Goal: Book appointment/travel/reservation

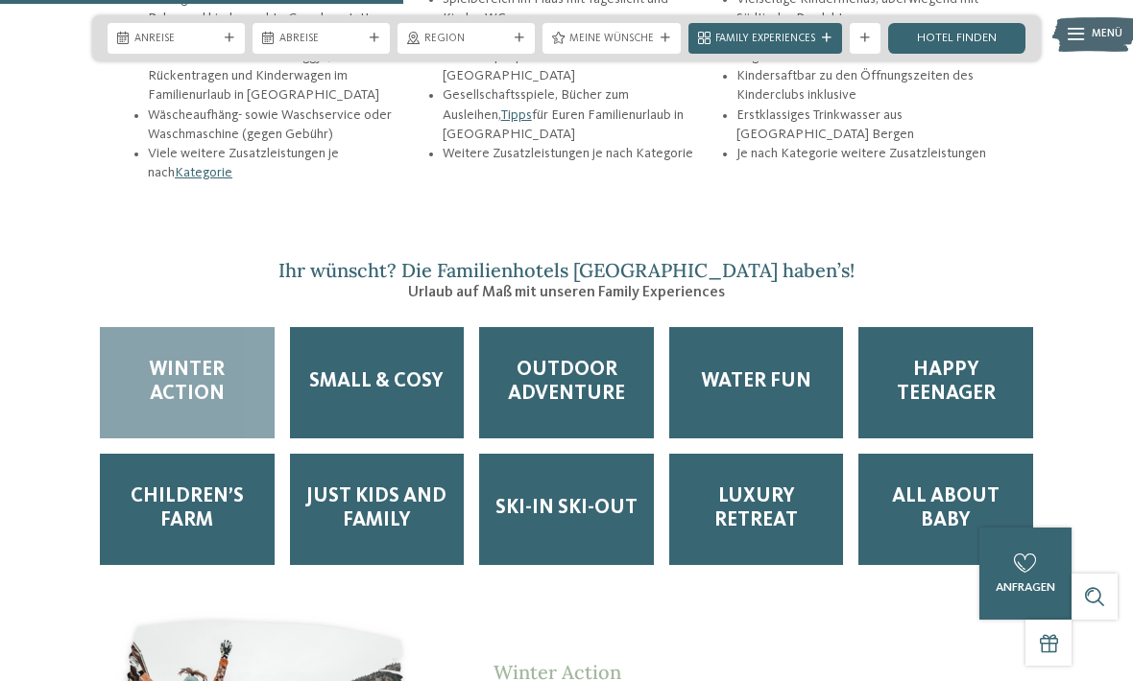
scroll to position [2427, 0]
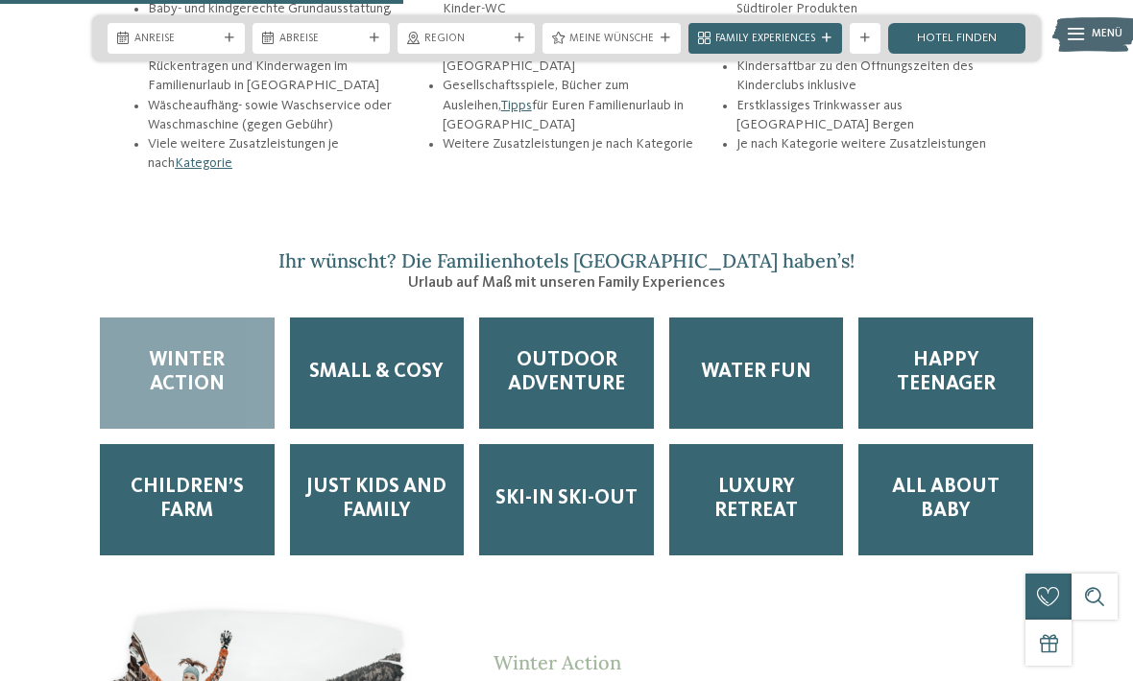
click at [982, 383] on span "Happy Teenager" at bounding box center [945, 373] width 144 height 48
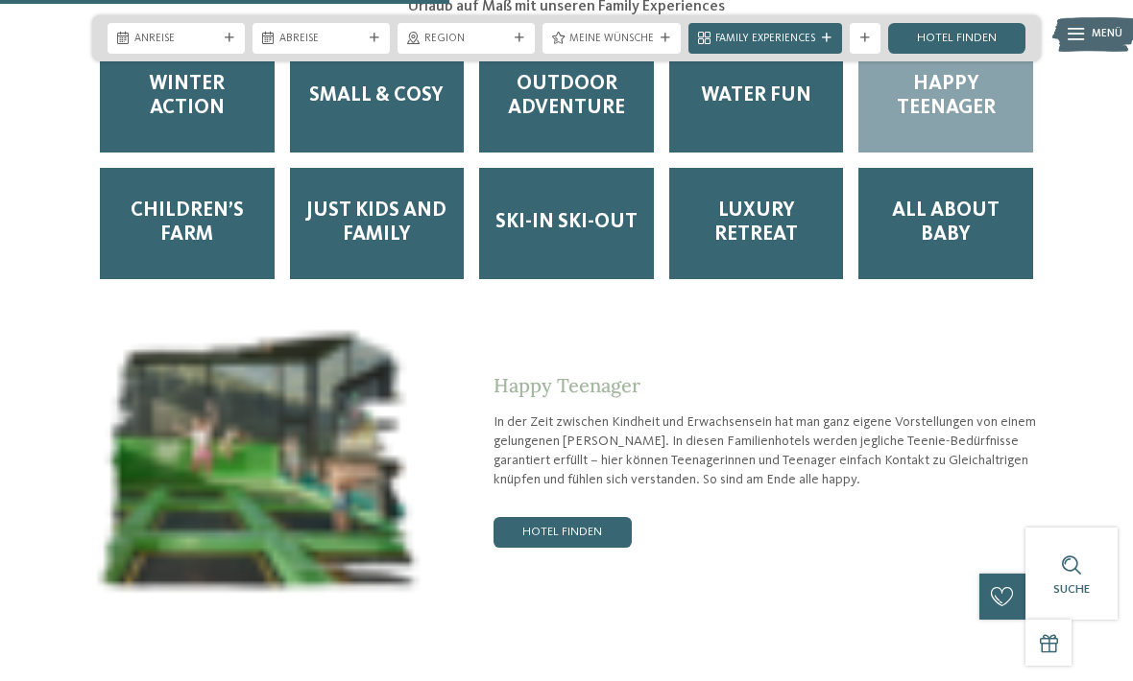
scroll to position [2705, 0]
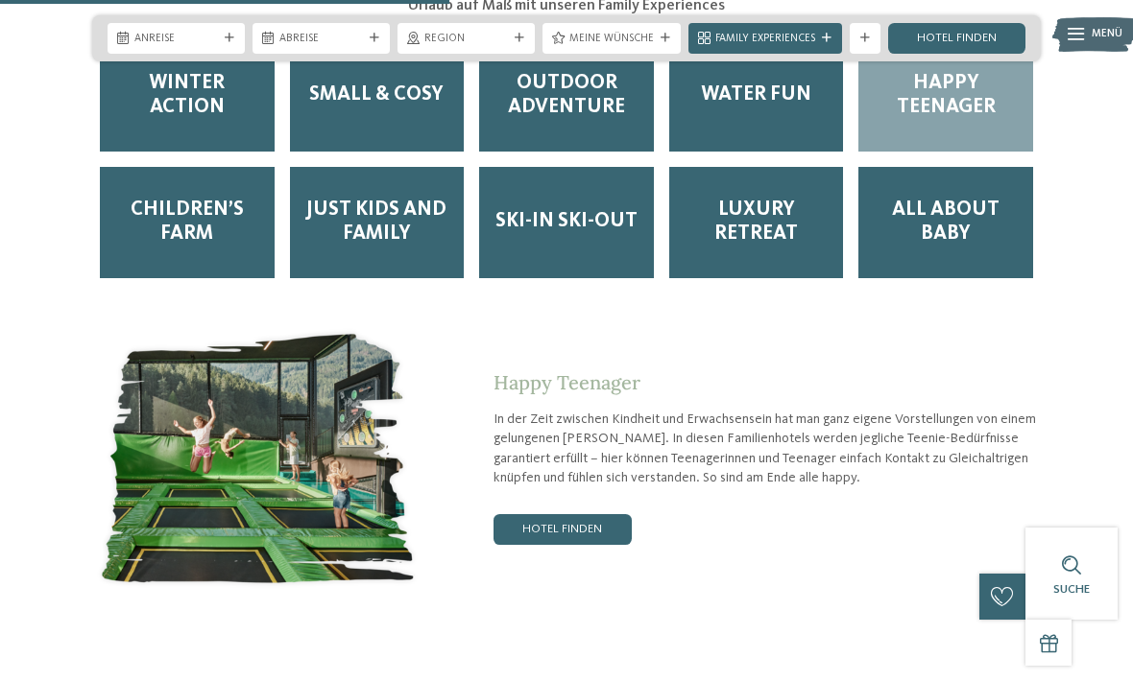
click at [588, 527] on link "Hotel finden" at bounding box center [562, 529] width 138 height 31
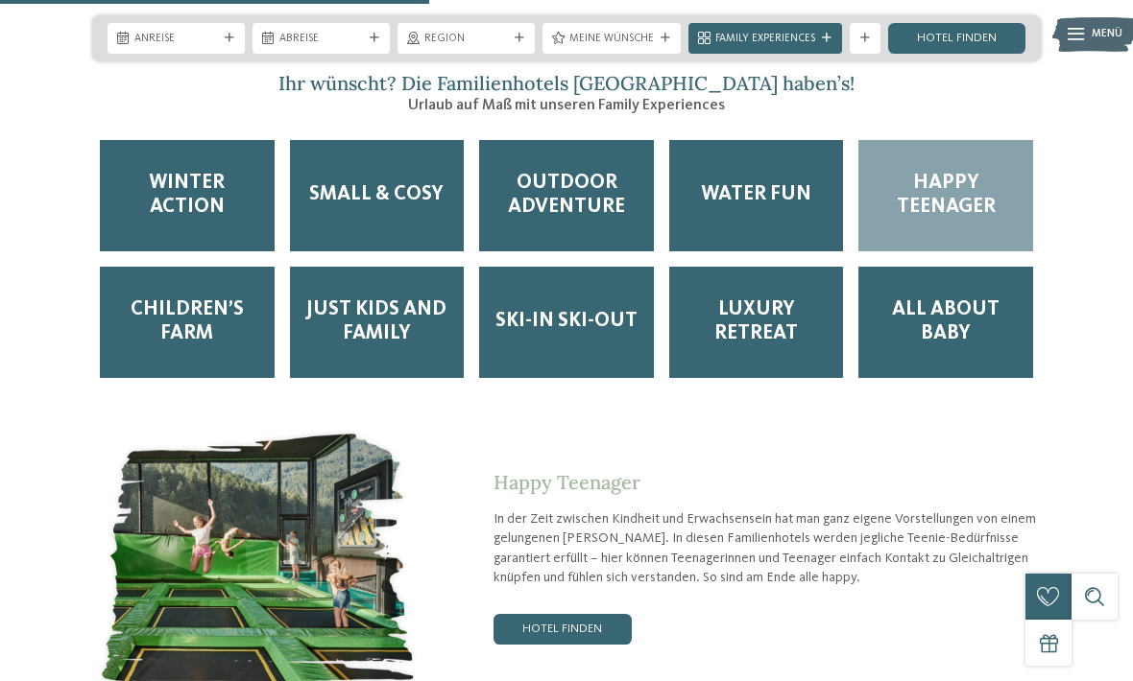
scroll to position [2603, 0]
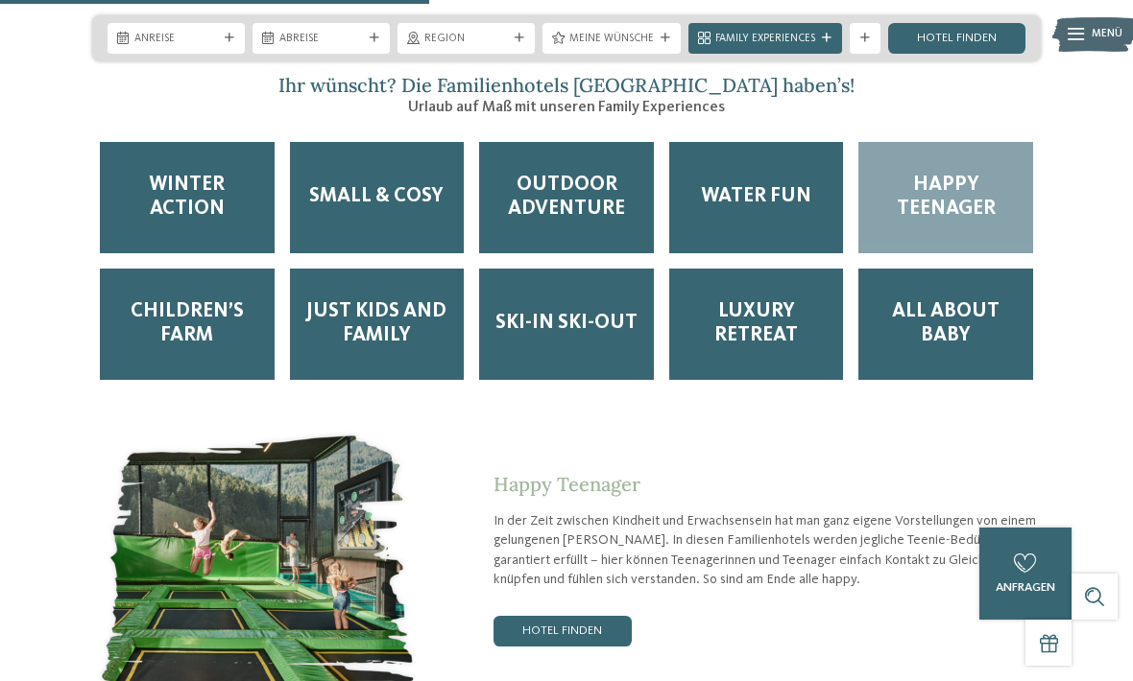
click at [599, 207] on span "Outdoor Adventure" at bounding box center [566, 198] width 144 height 48
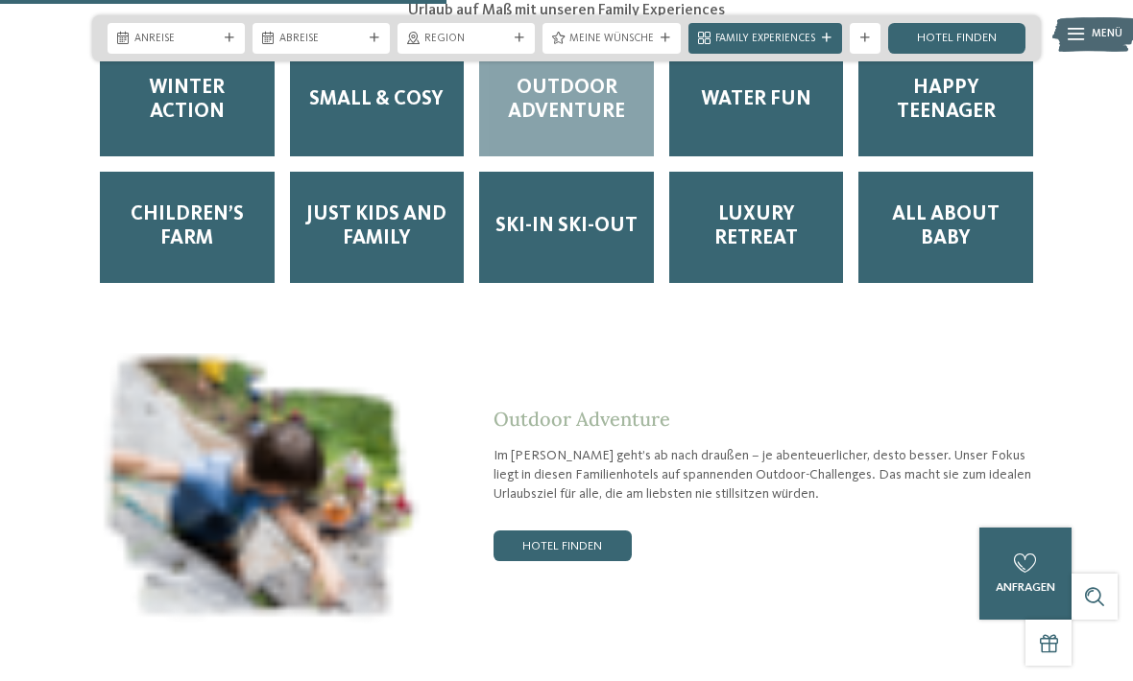
scroll to position [2699, 0]
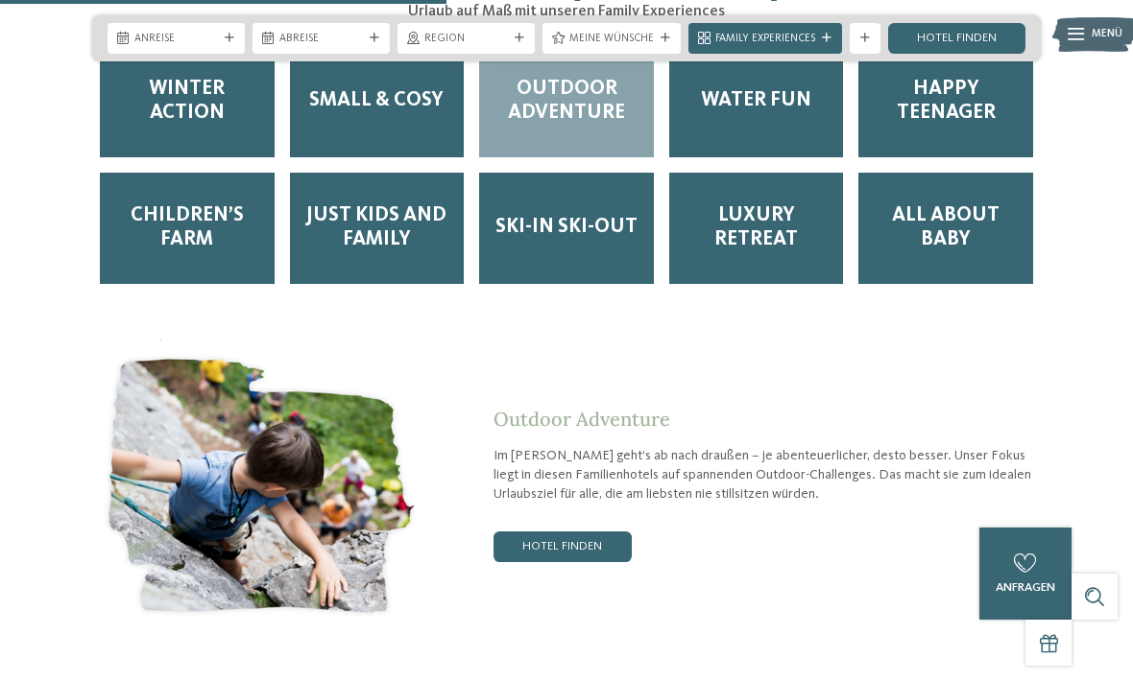
click at [597, 542] on link "Hotel finden" at bounding box center [562, 547] width 138 height 31
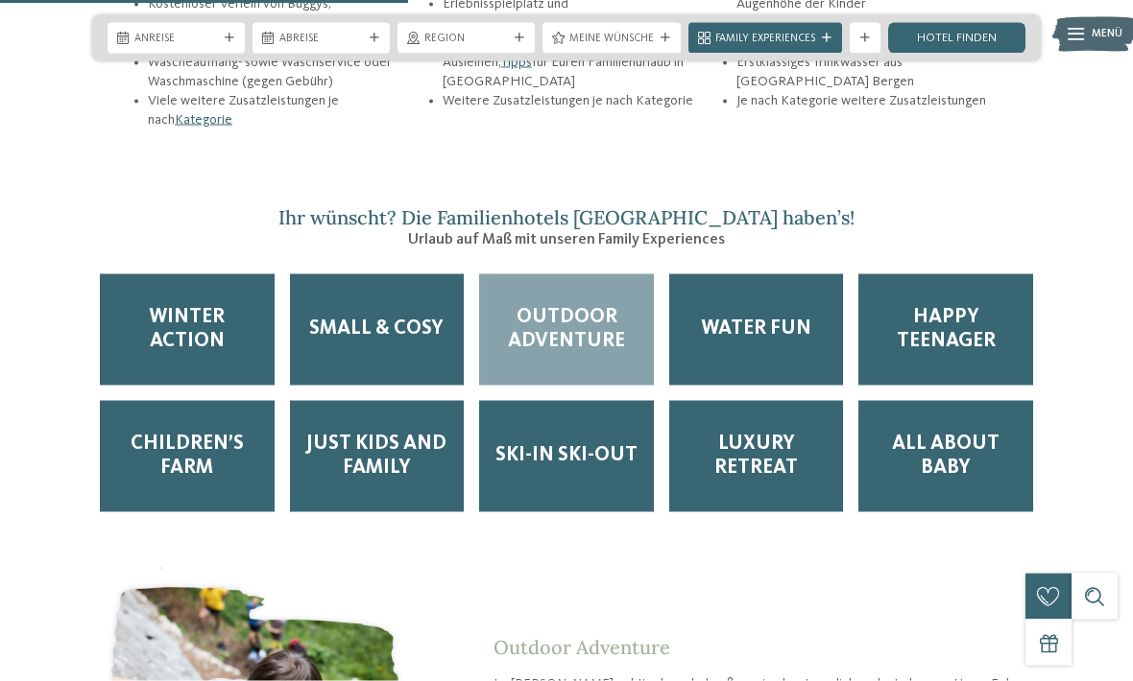
scroll to position [2471, 0]
click at [941, 340] on span "Happy Teenager" at bounding box center [945, 329] width 144 height 48
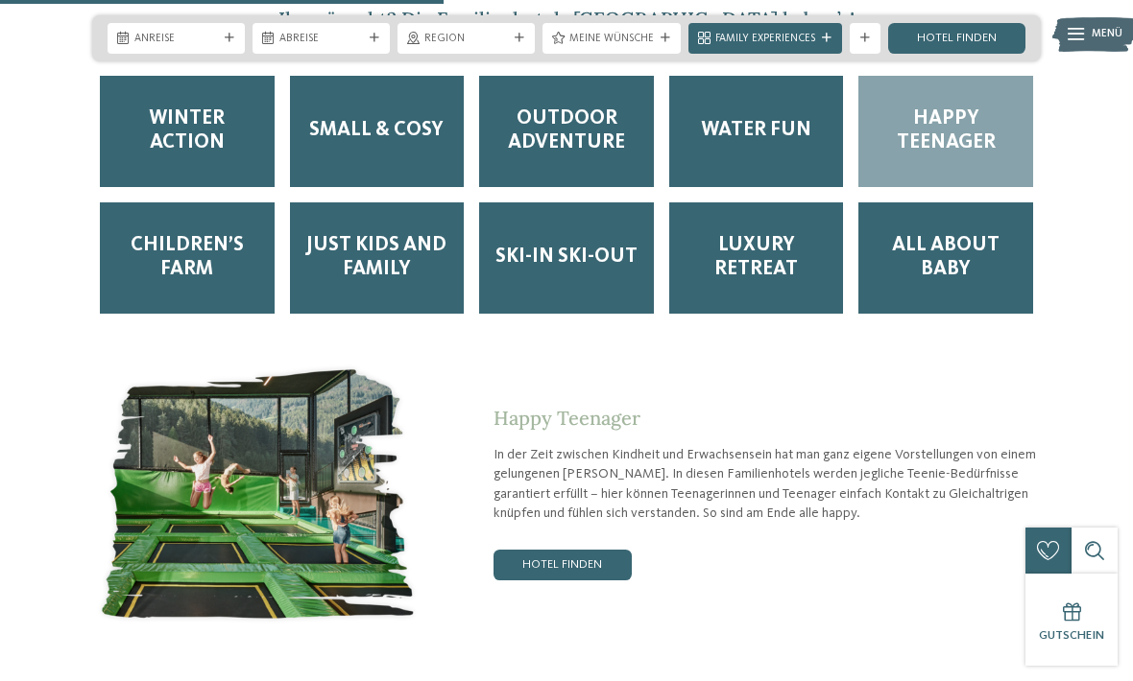
scroll to position [2666, 0]
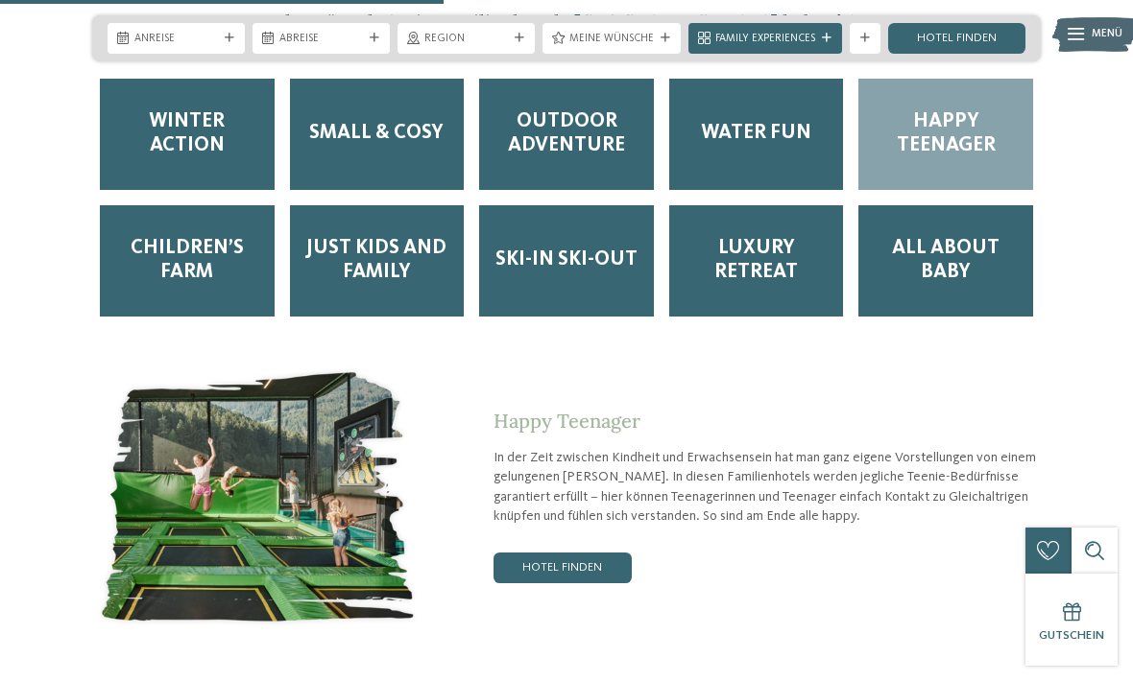
click at [579, 564] on link "Hotel finden" at bounding box center [562, 568] width 138 height 31
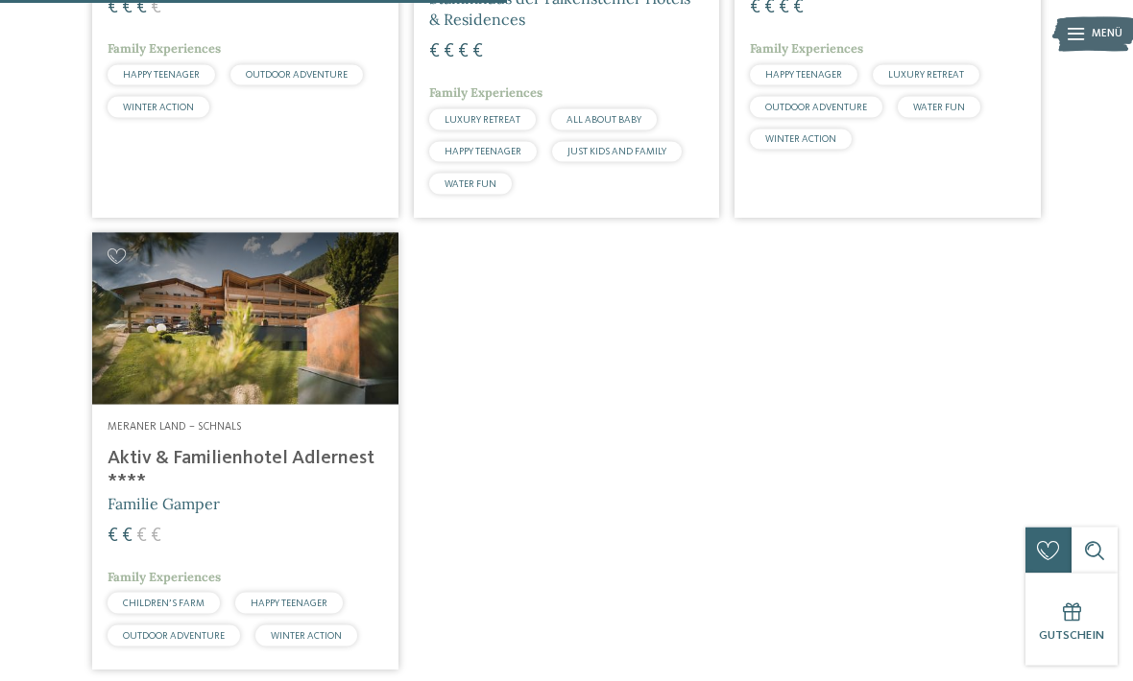
scroll to position [845, 0]
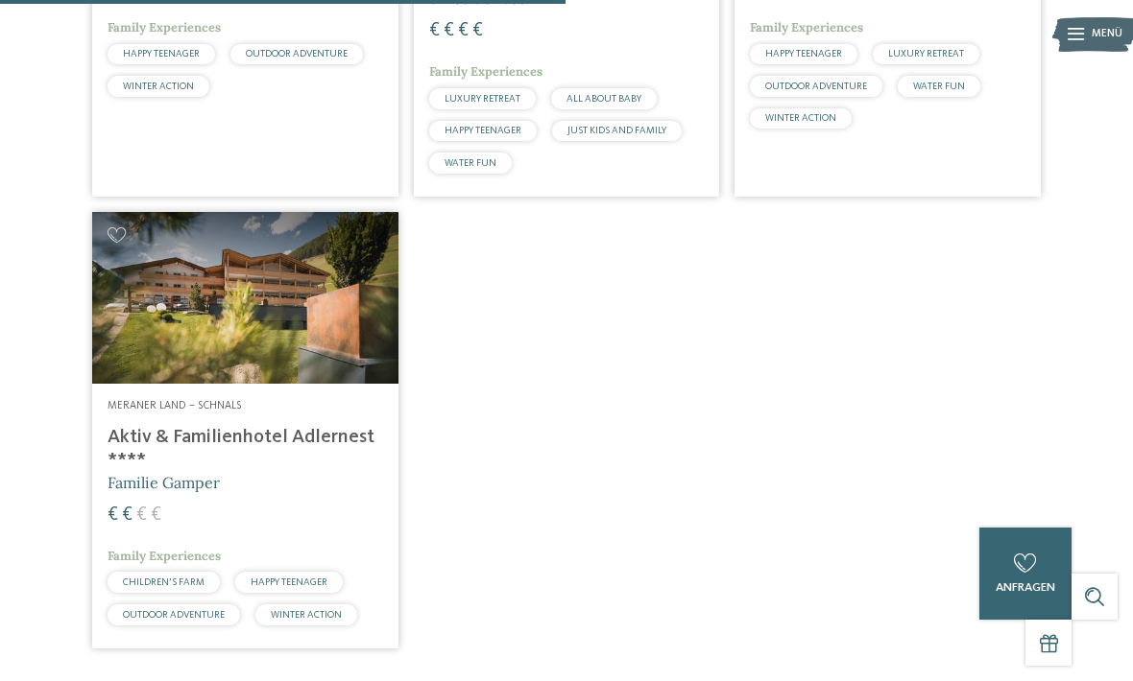
click at [162, 460] on h4 "Aktiv & Familienhotel Adlernest ****" at bounding box center [244, 449] width 275 height 46
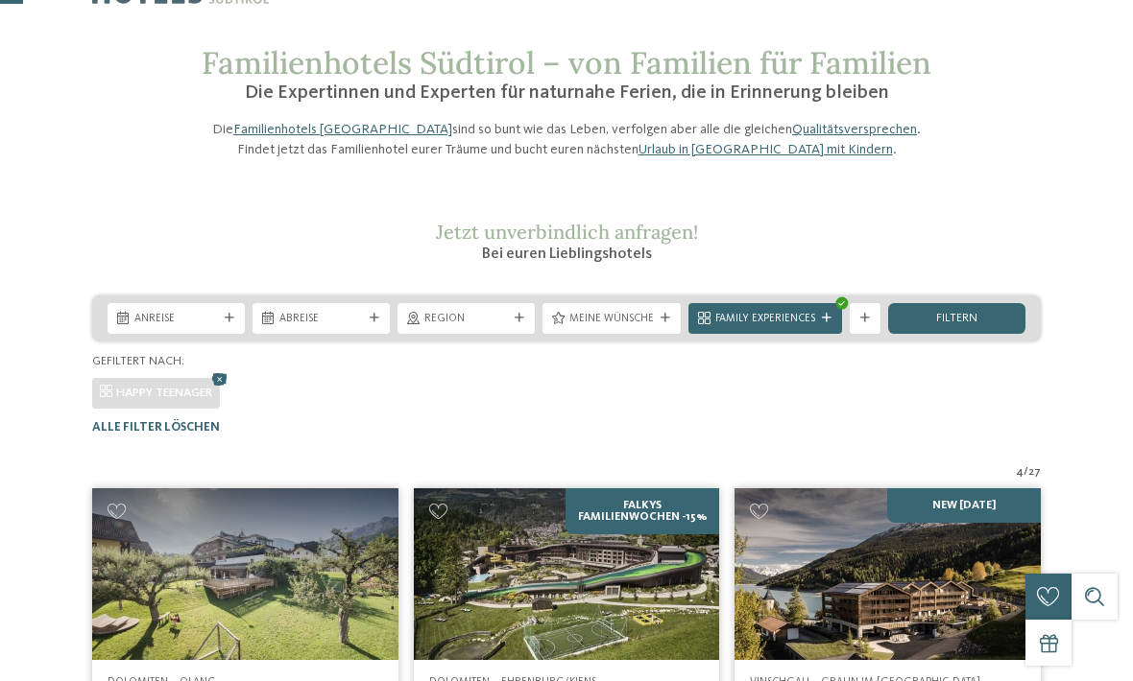
scroll to position [0, 0]
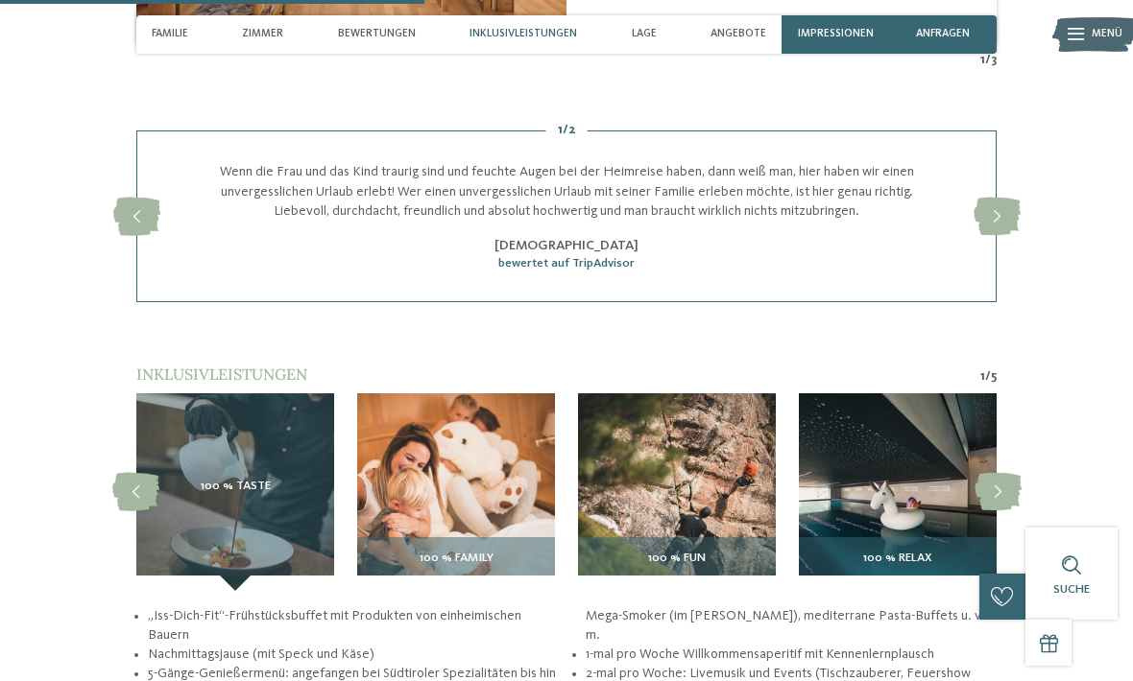
scroll to position [1966, 0]
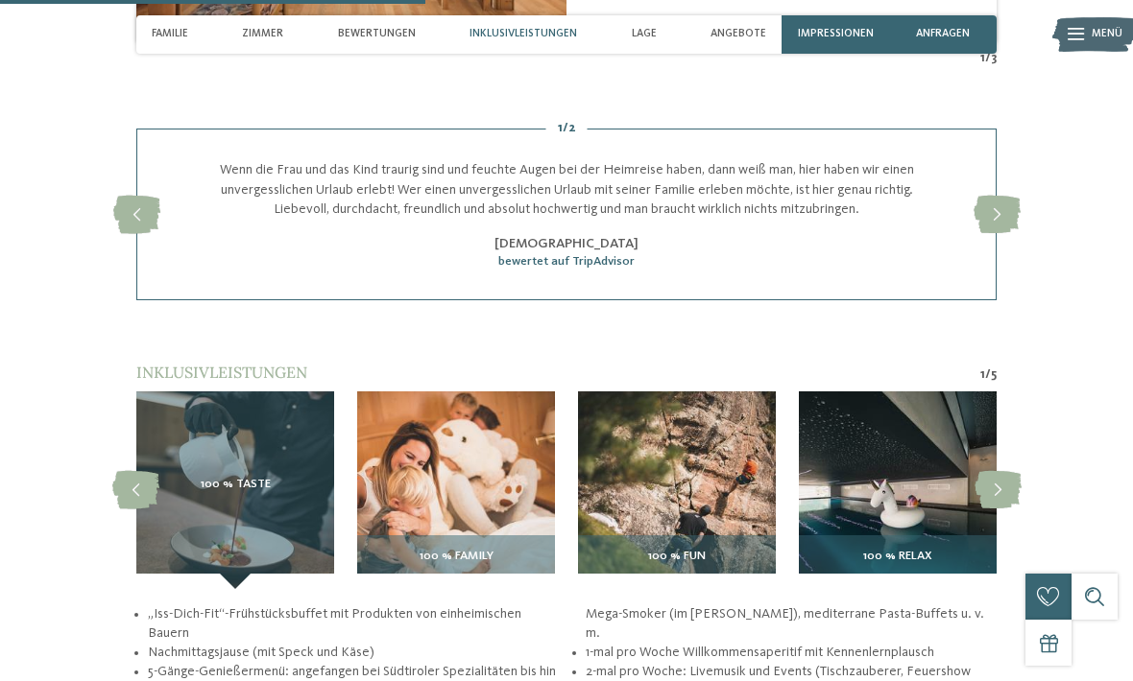
click at [705, 491] on img at bounding box center [677, 491] width 198 height 198
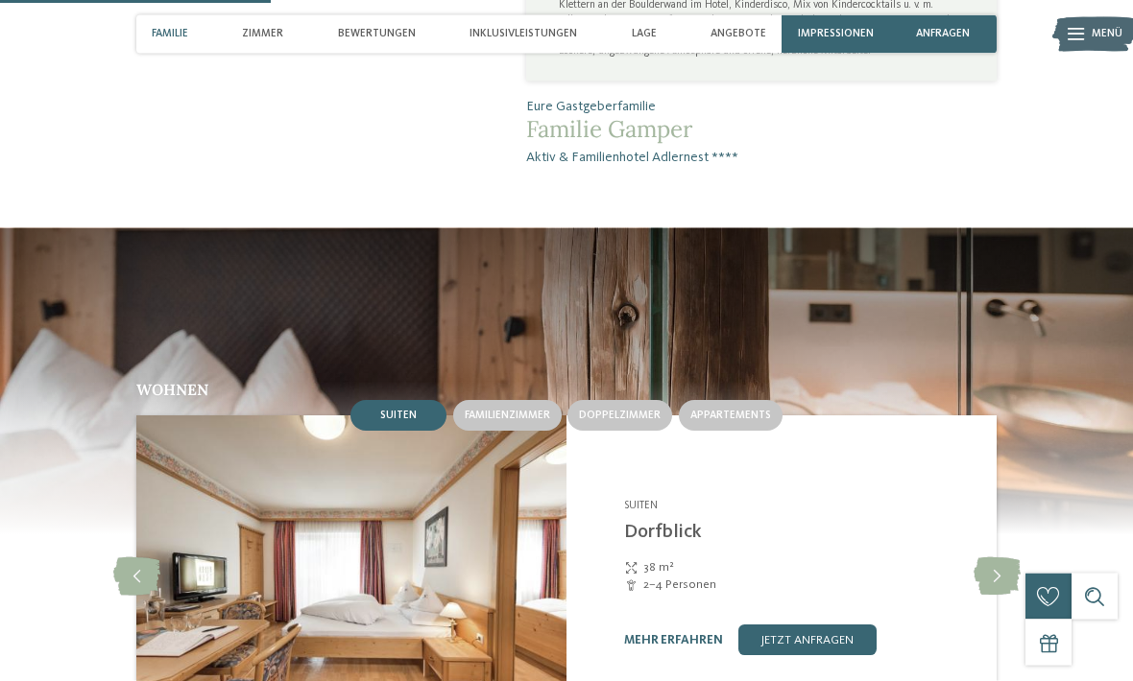
scroll to position [1270, 0]
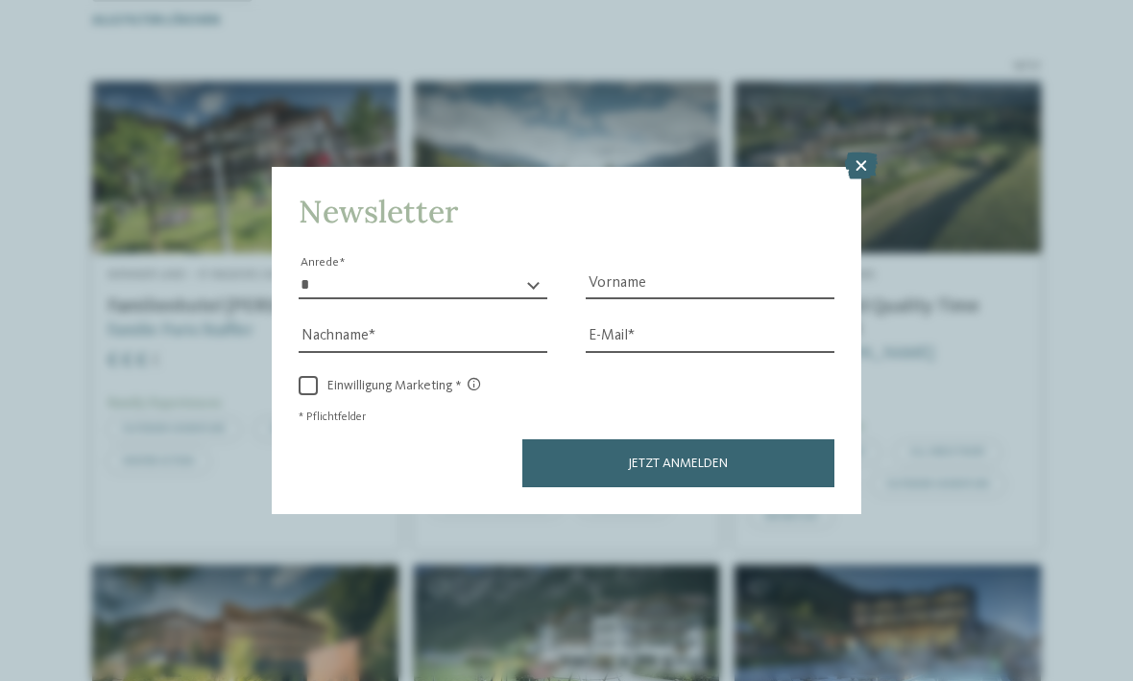
scroll to position [471, 0]
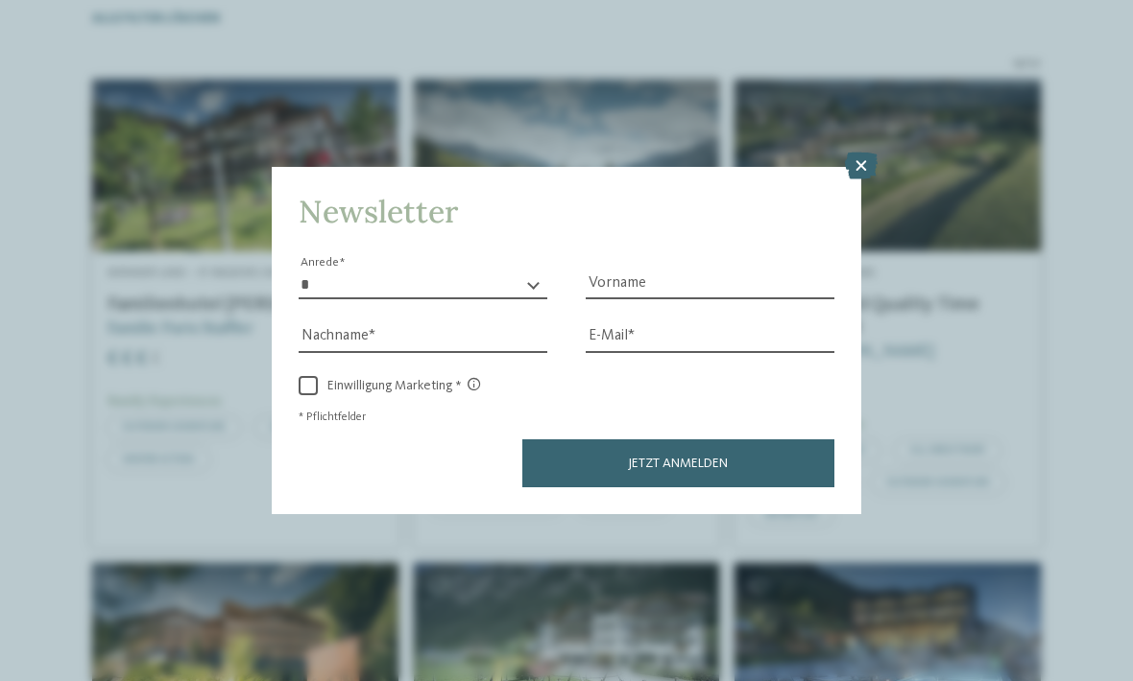
click at [854, 153] on icon at bounding box center [861, 166] width 33 height 27
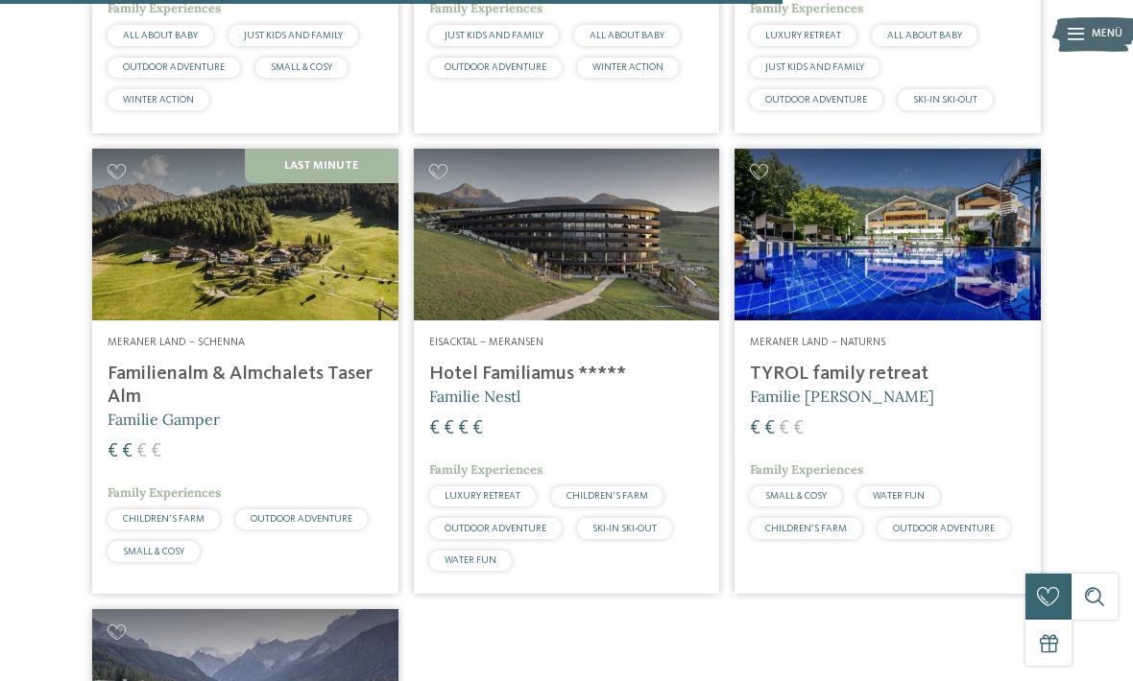
scroll to position [2775, 0]
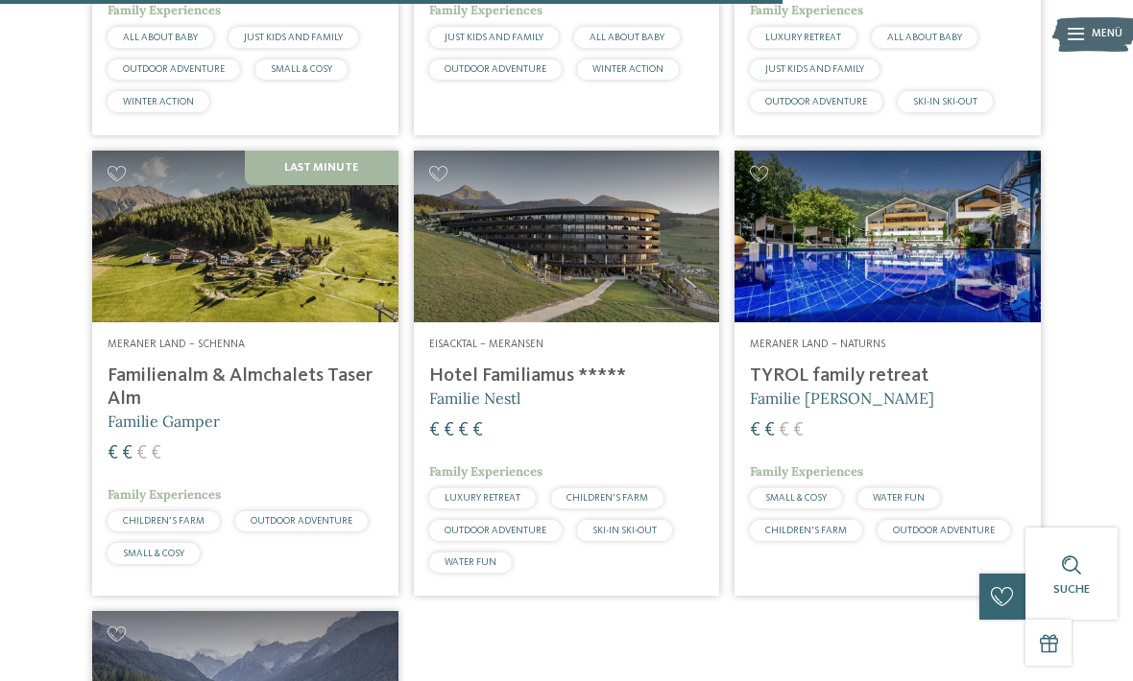
click at [540, 370] on h4 "Hotel Familiamus *****" at bounding box center [566, 376] width 275 height 23
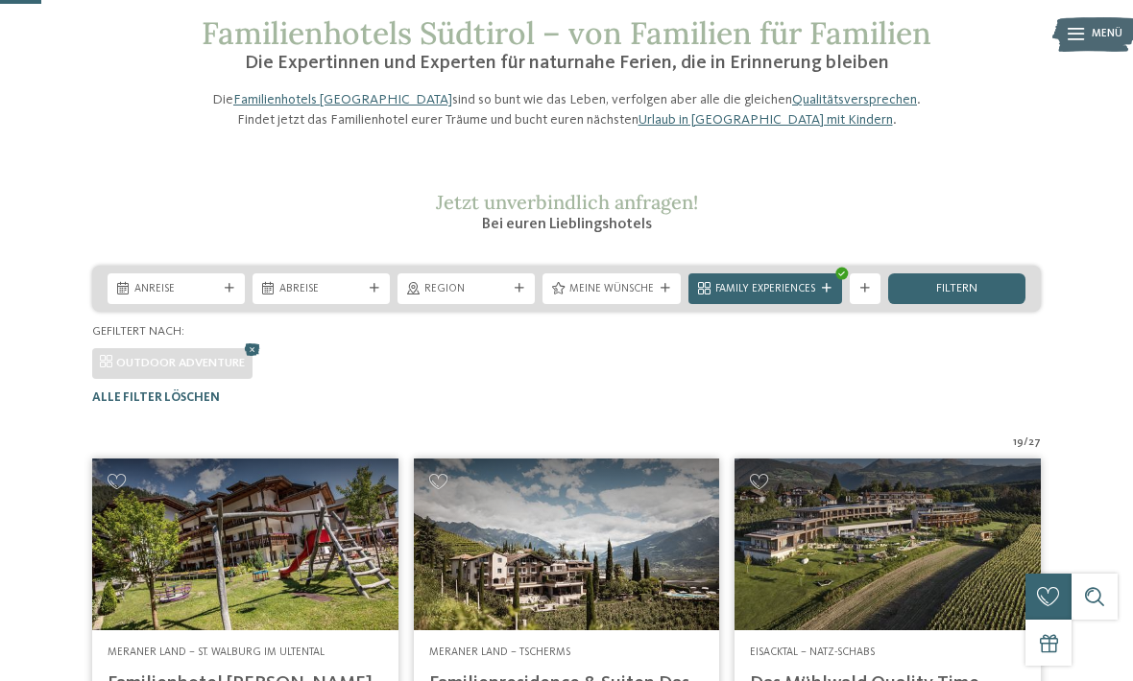
scroll to position [0, 0]
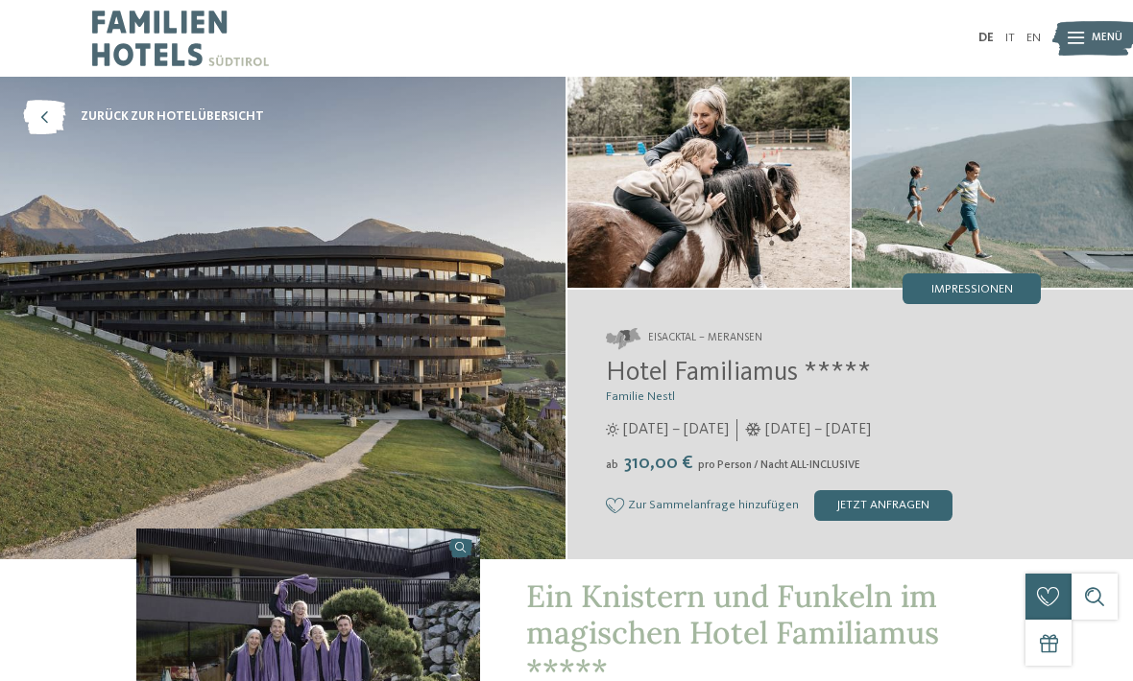
click at [1006, 496] on div "Zur Sammelanfrage hinzufügen Von der Sammelanfrage entfernen jetzt anfragen" at bounding box center [823, 505] width 435 height 31
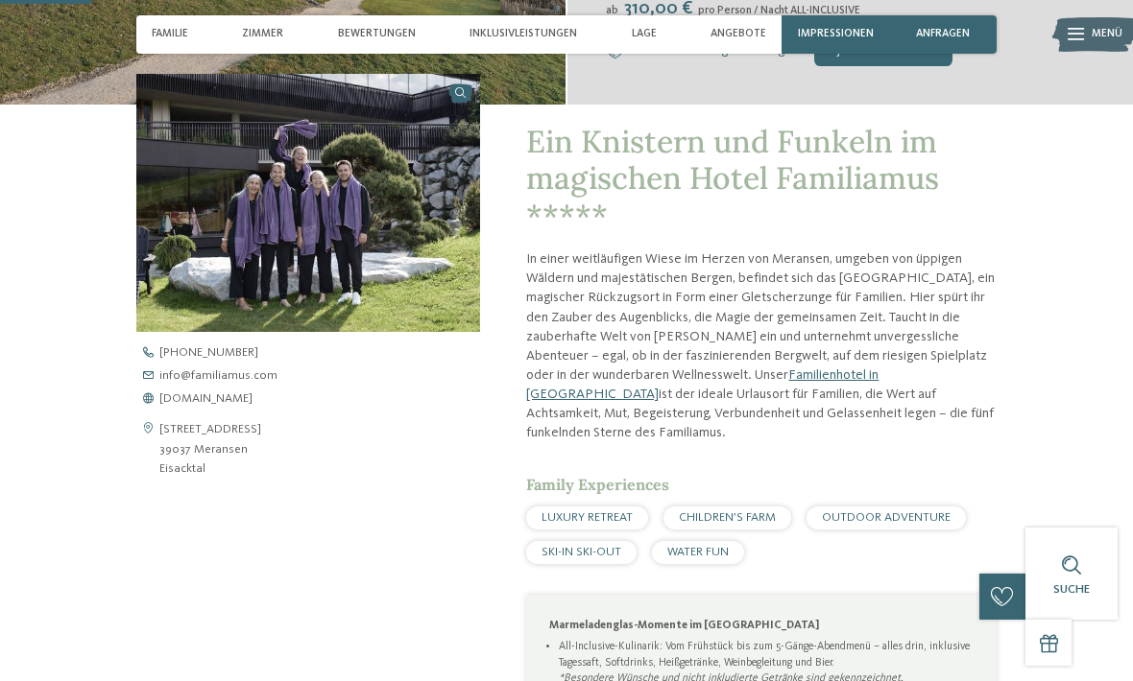
scroll to position [453, 0]
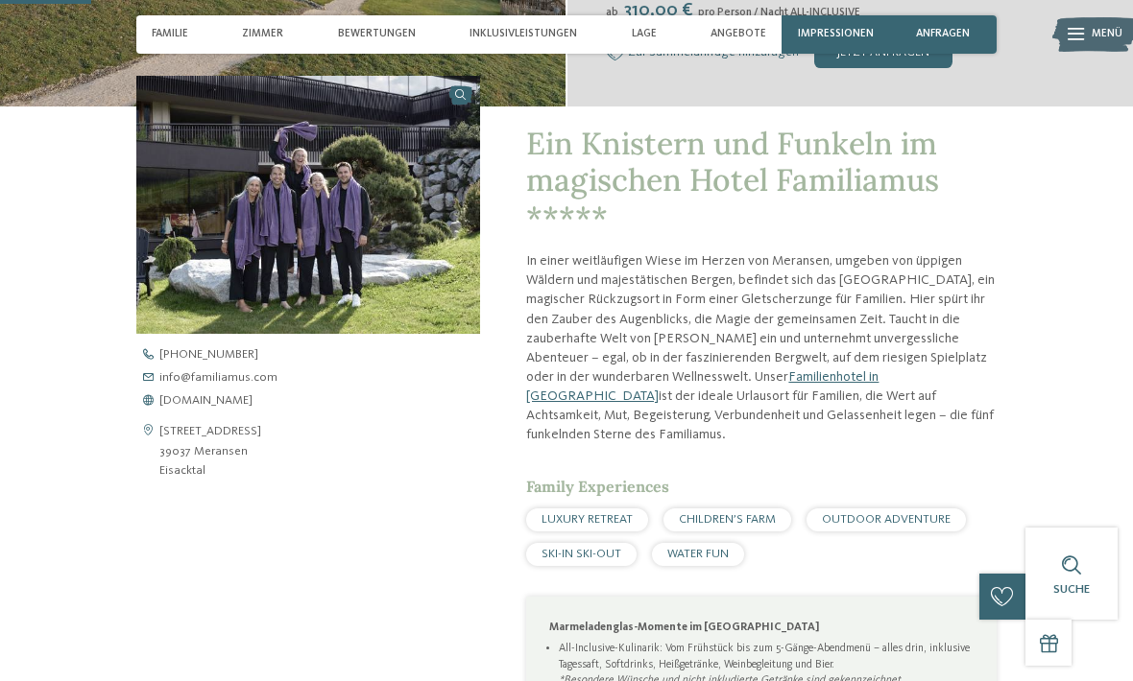
click at [252, 398] on span "www.familiamus.com" at bounding box center [205, 401] width 93 height 12
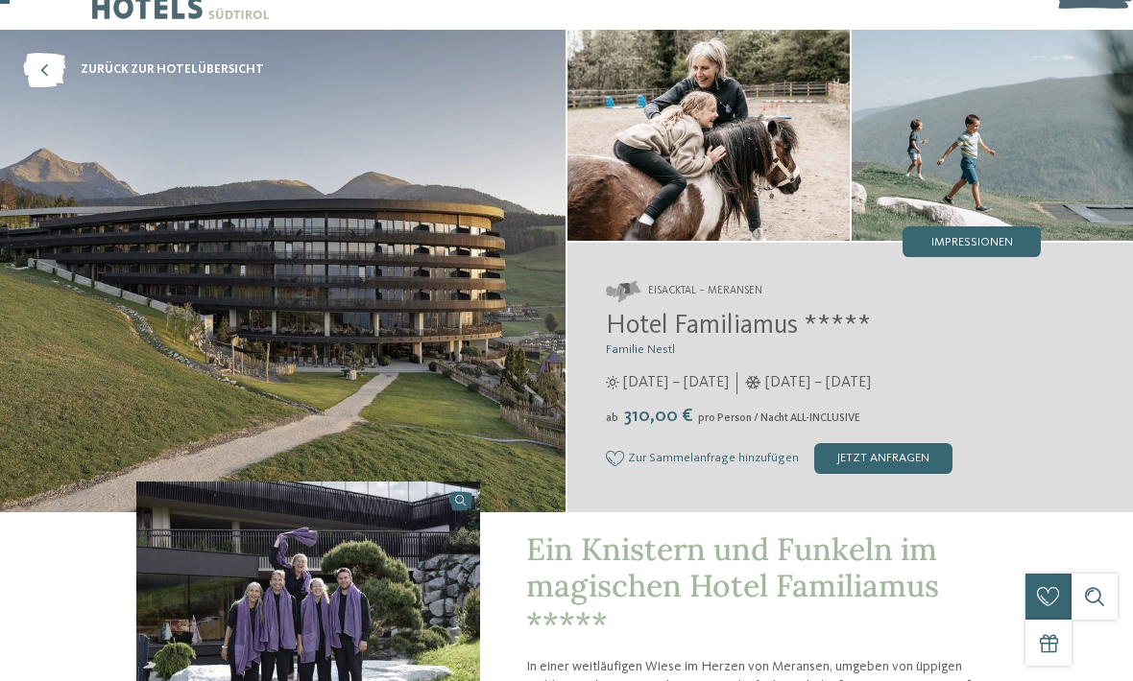
scroll to position [0, 0]
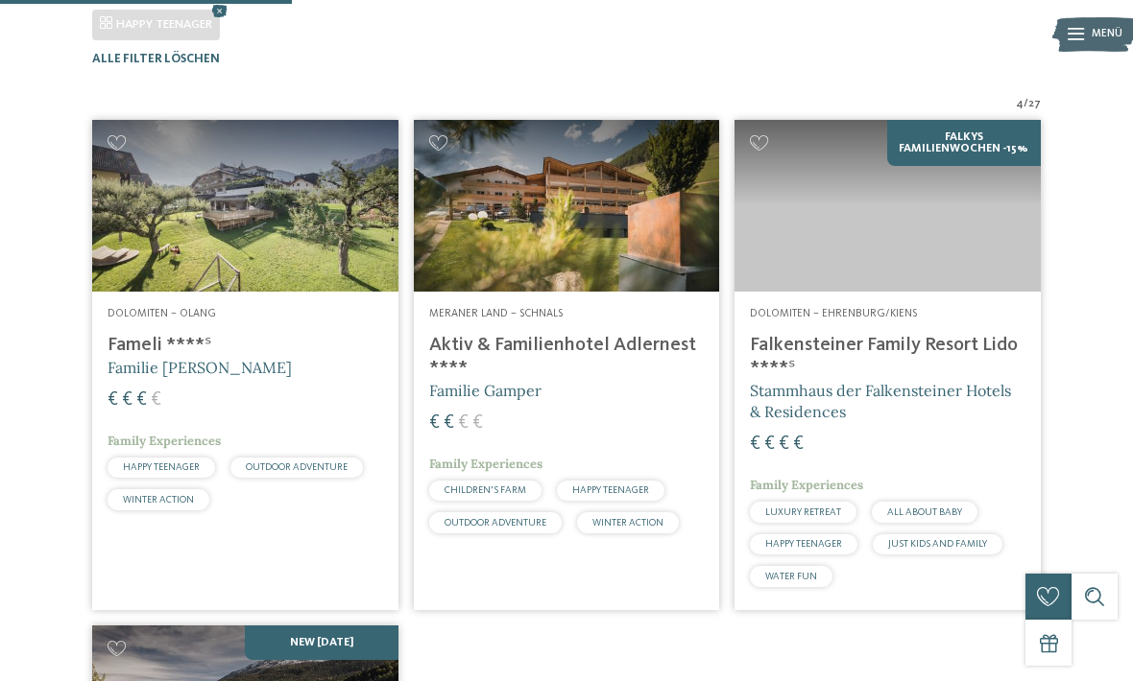
scroll to position [426, 0]
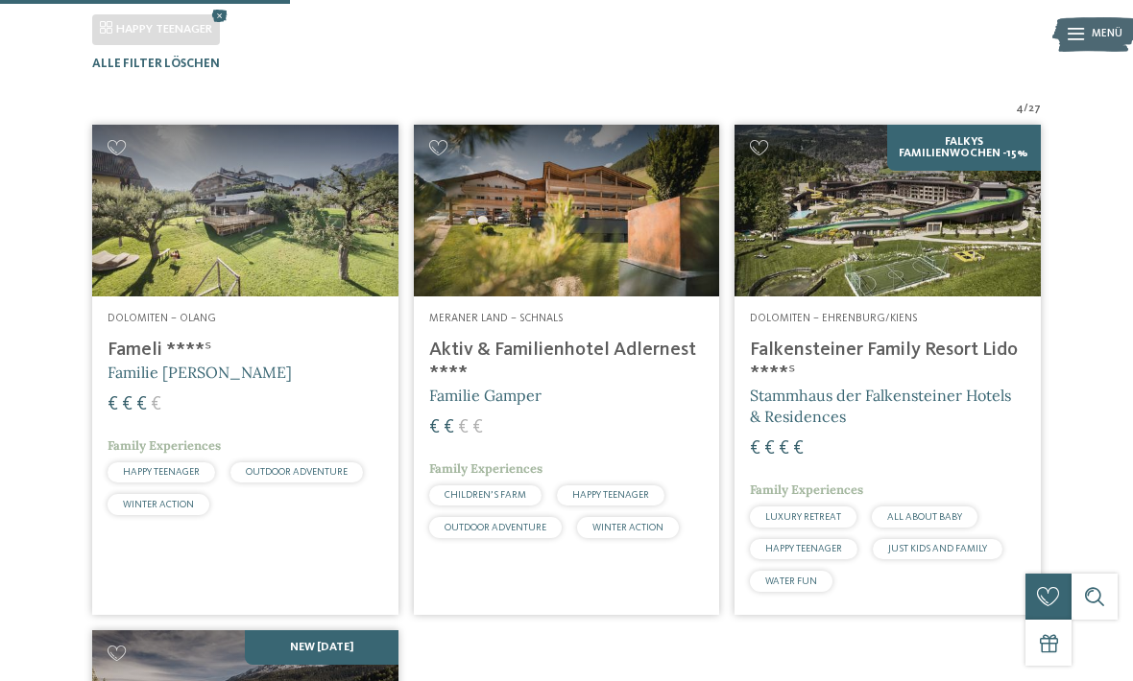
click at [929, 276] on img at bounding box center [887, 211] width 306 height 172
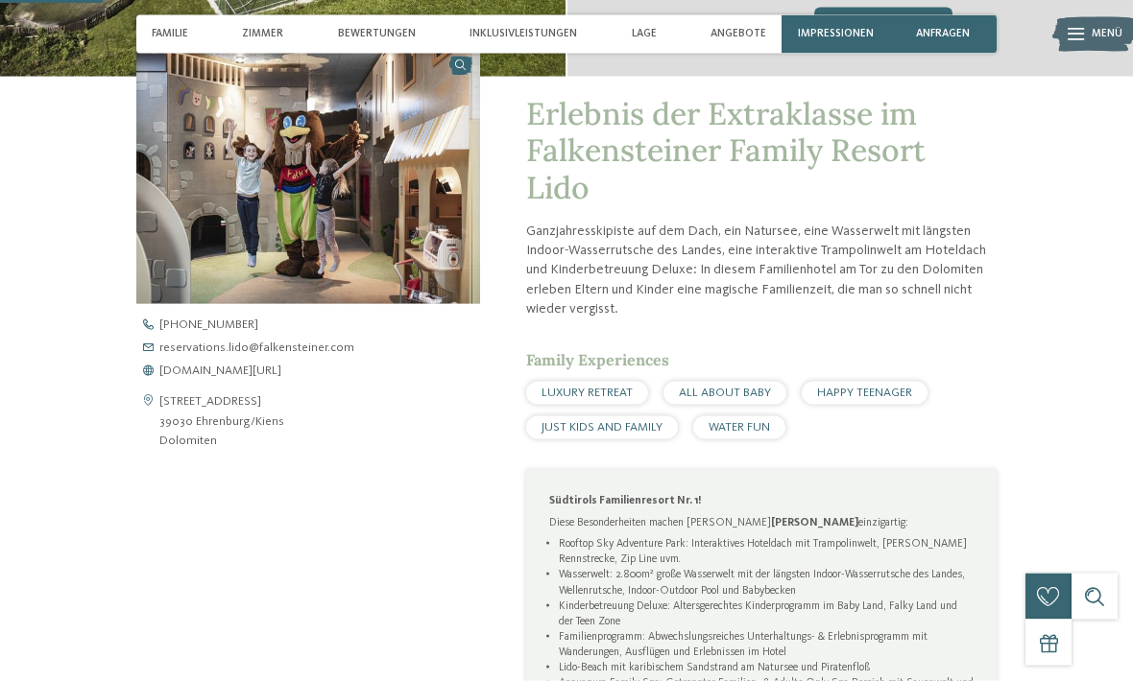
scroll to position [484, 0]
click at [281, 373] on span "[DOMAIN_NAME][URL]" at bounding box center [220, 371] width 122 height 12
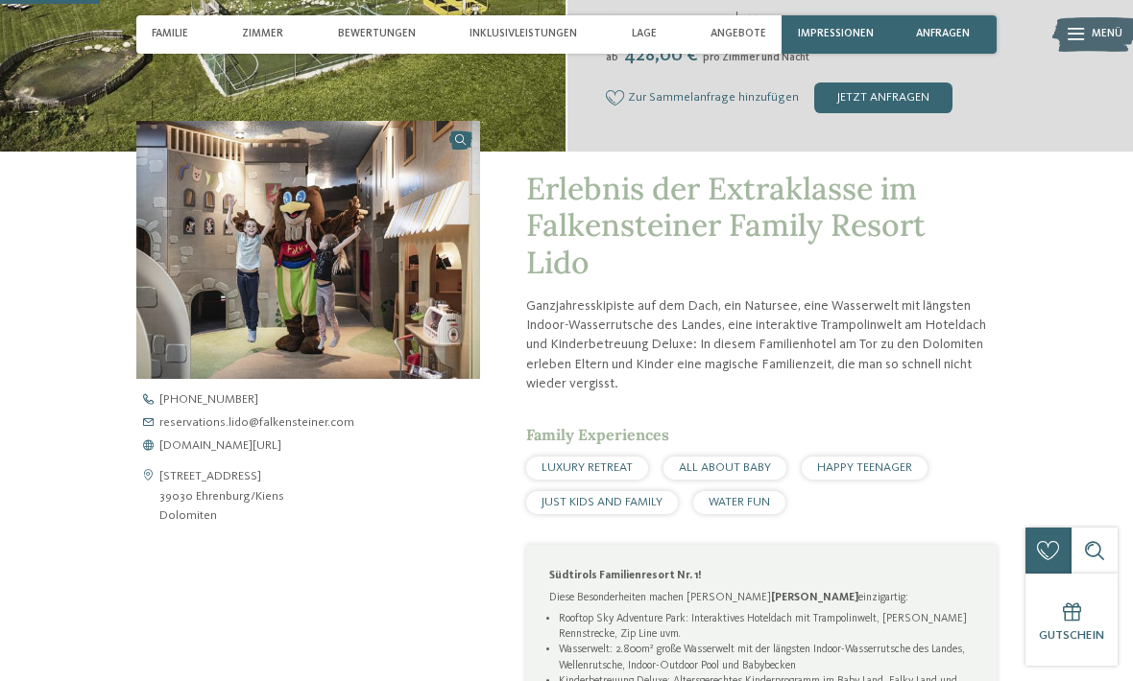
scroll to position [0, 0]
